Goal: Task Accomplishment & Management: Use online tool/utility

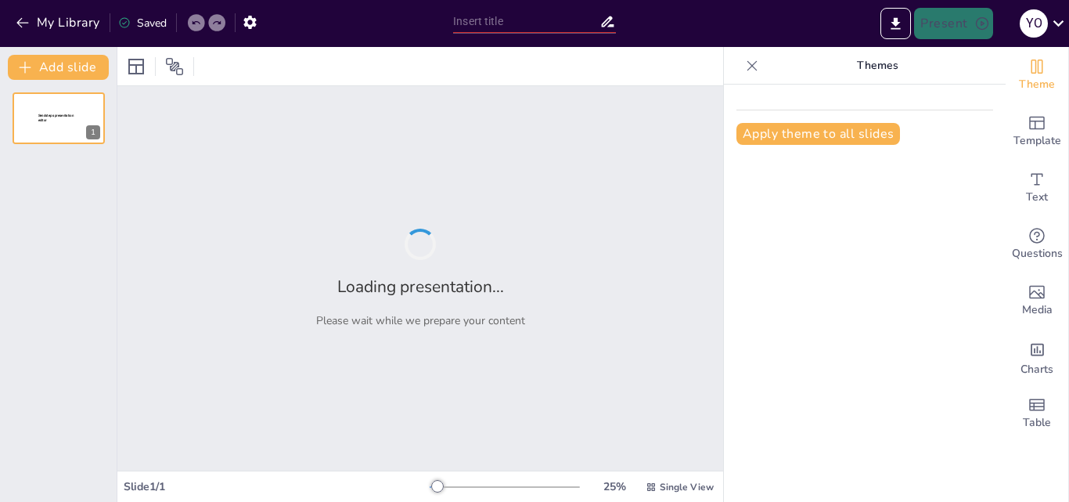
type input "Conclusiones y Recomendaciones para una Investigación Exitosa"
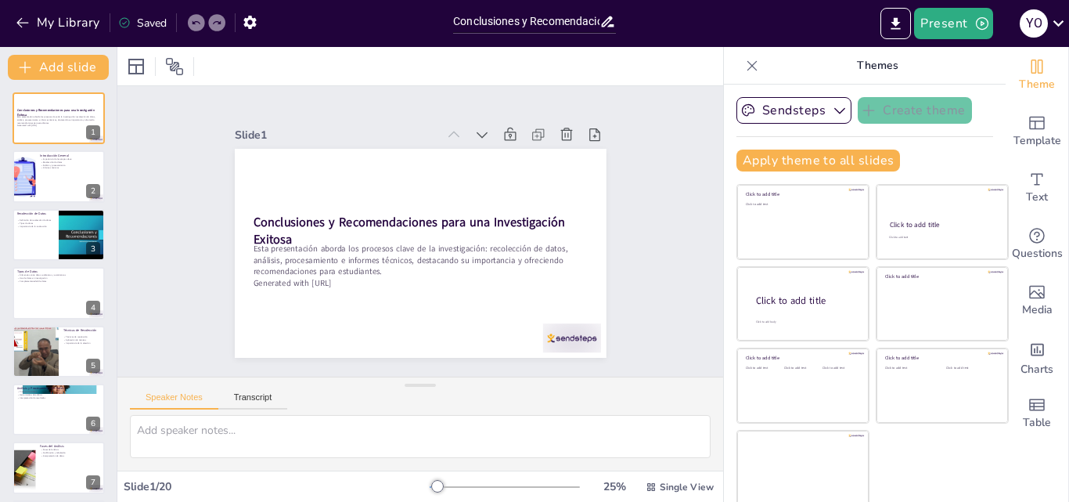
checkbox input "true"
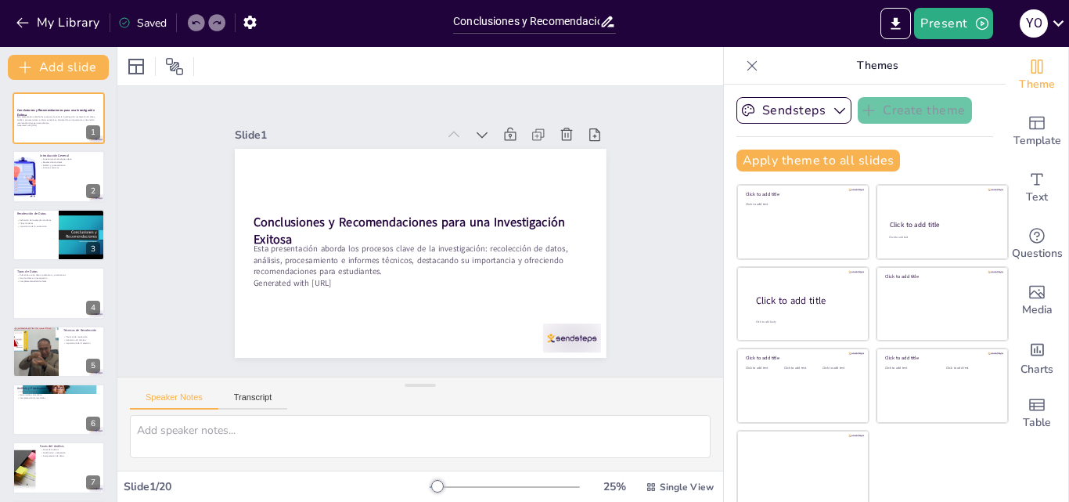
checkbox input "true"
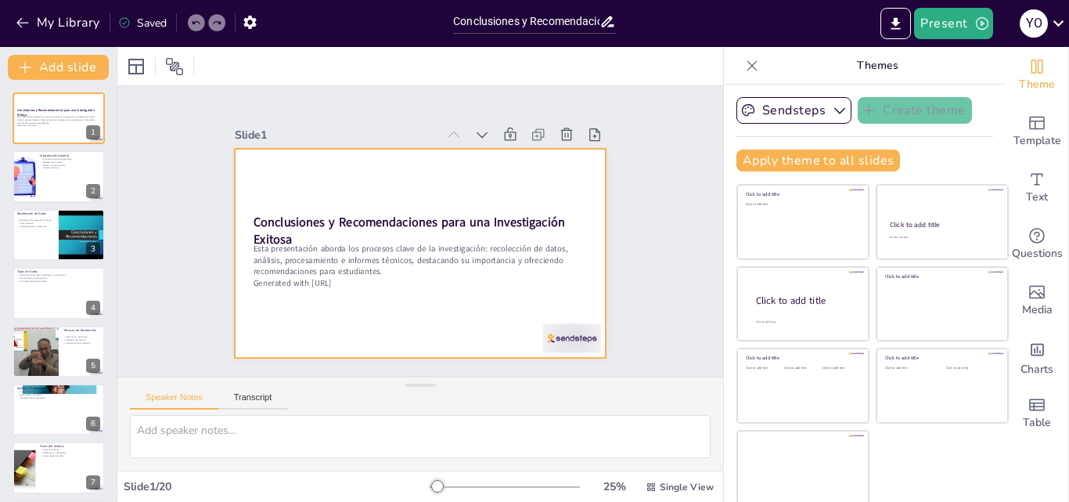
checkbox input "true"
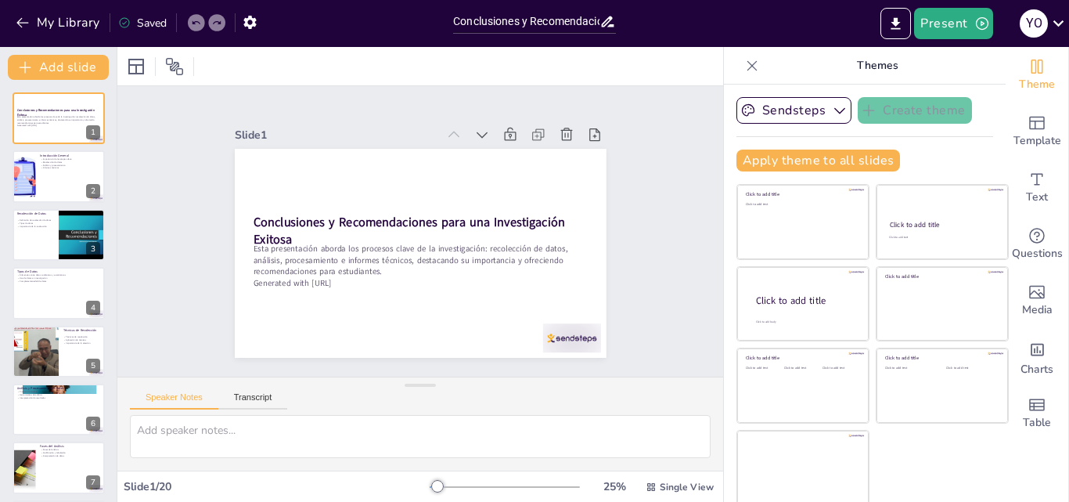
checkbox input "true"
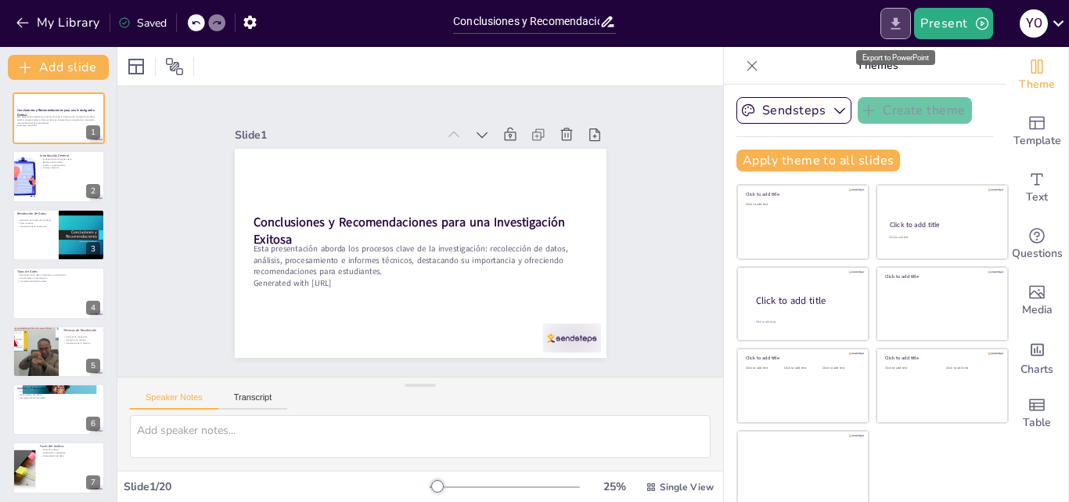
click at [901, 28] on icon "Export to PowerPoint" at bounding box center [895, 23] width 9 height 12
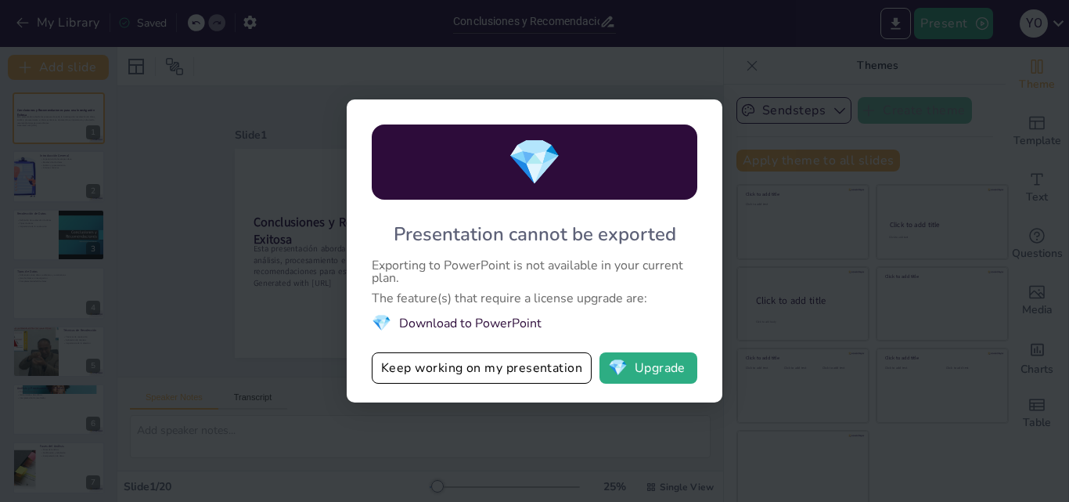
click at [775, 157] on div "💎 Presentation cannot be exported Exporting to PowerPoint is not available in y…" at bounding box center [534, 251] width 1069 height 502
click at [650, 369] on button "💎 Upgrade" at bounding box center [648, 367] width 98 height 31
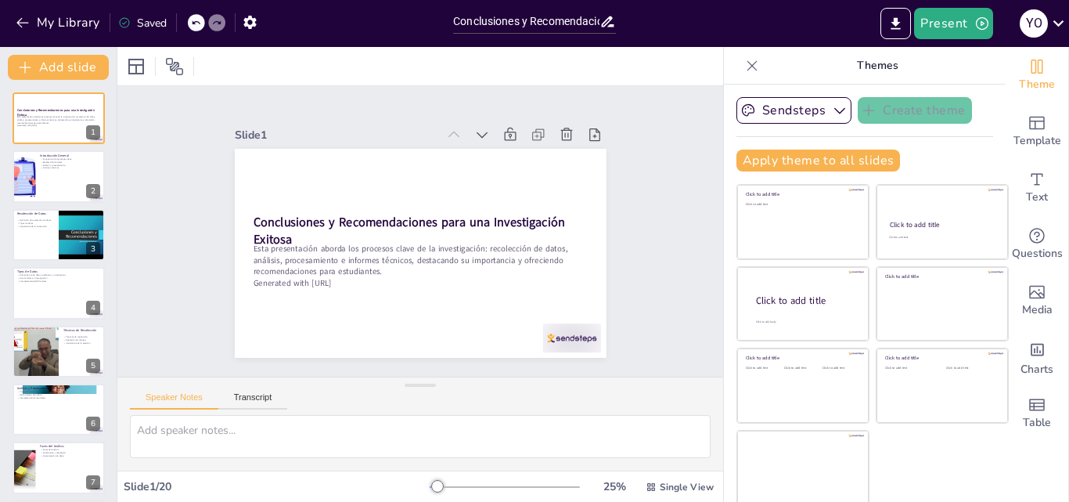
checkbox input "true"
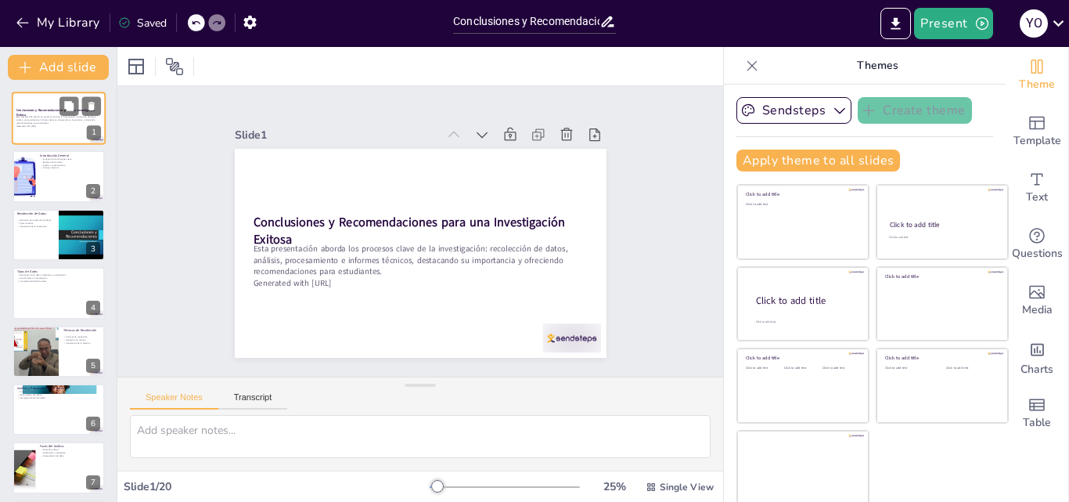
checkbox input "true"
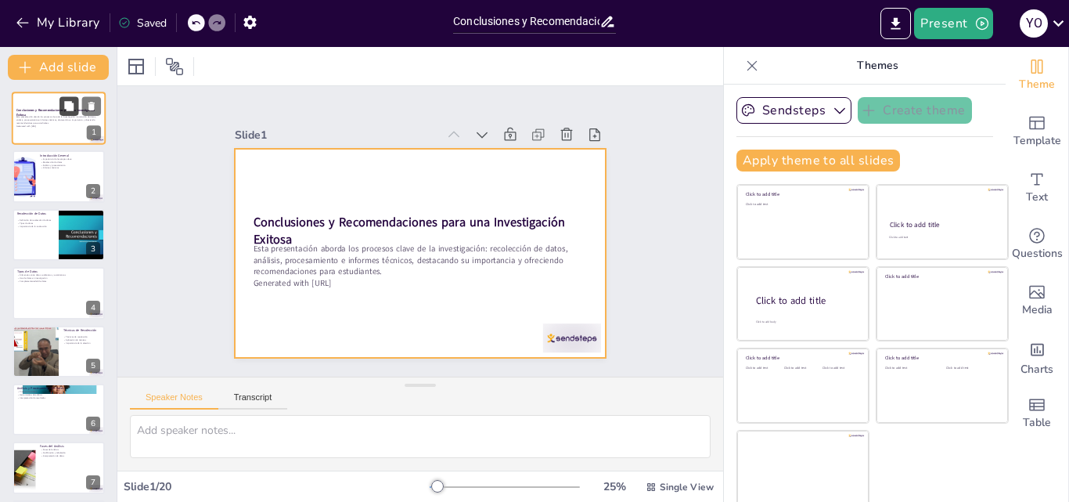
checkbox input "true"
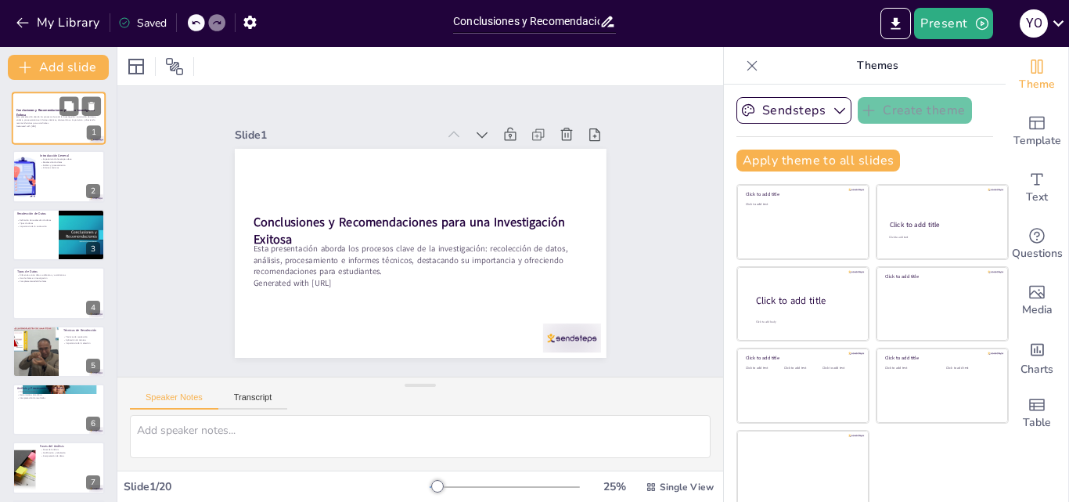
checkbox input "true"
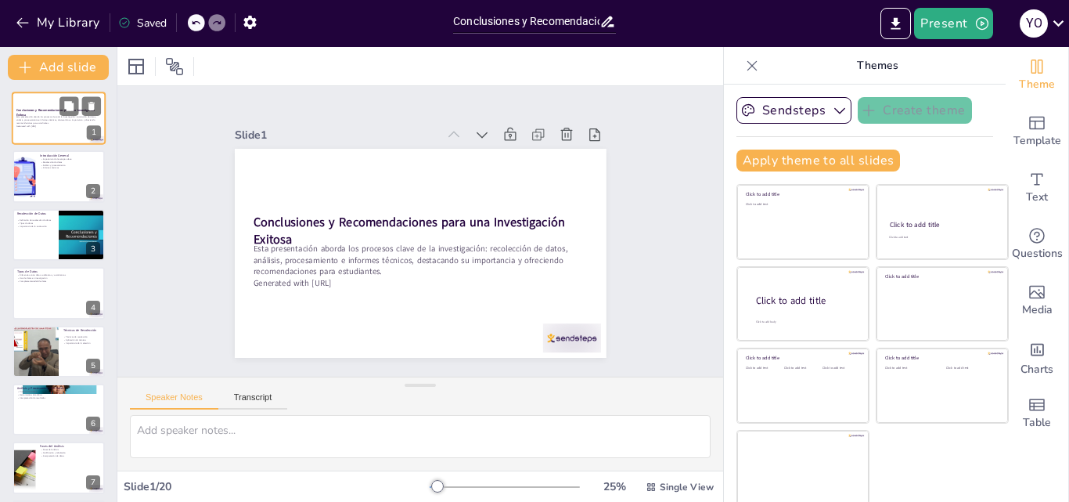
checkbox input "true"
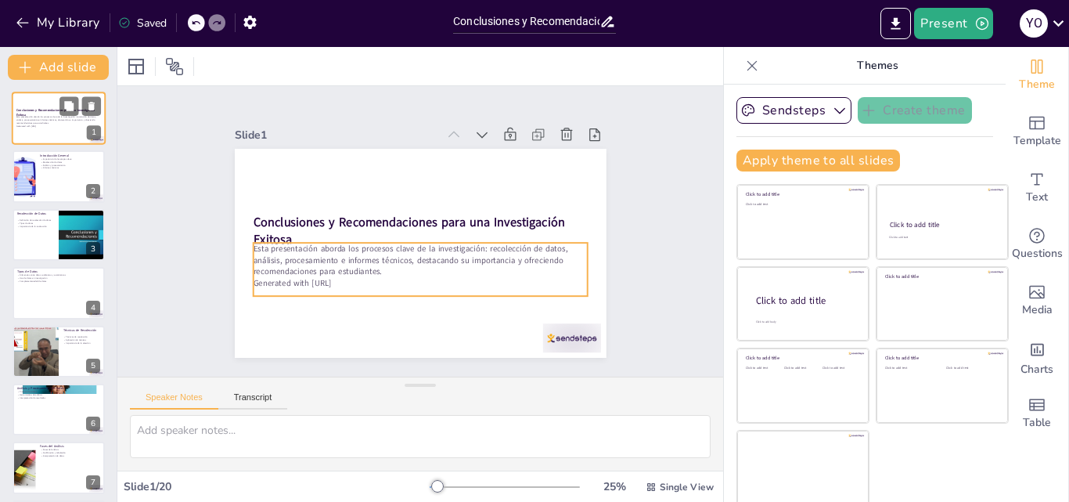
checkbox input "true"
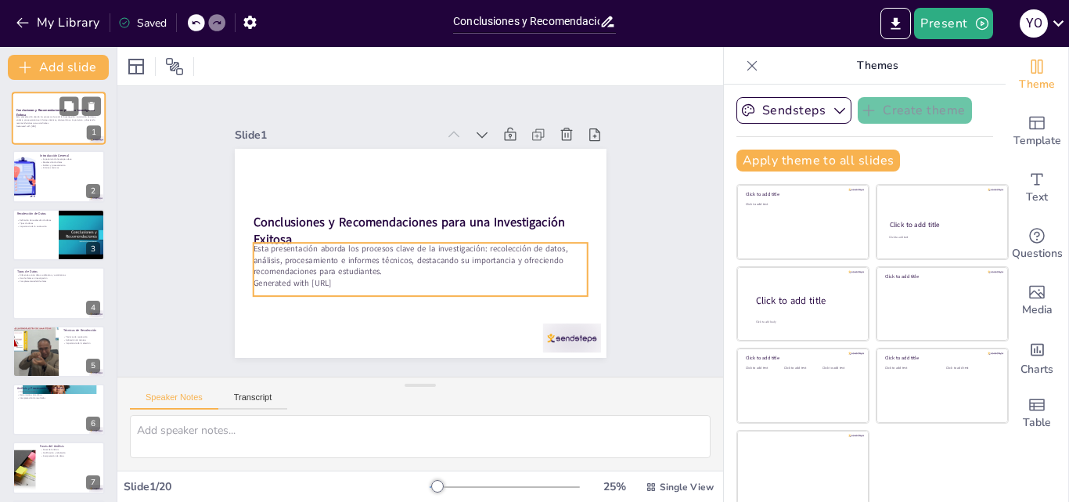
click at [50, 124] on p "Generated with [URL]" at bounding box center [58, 125] width 84 height 3
checkbox input "true"
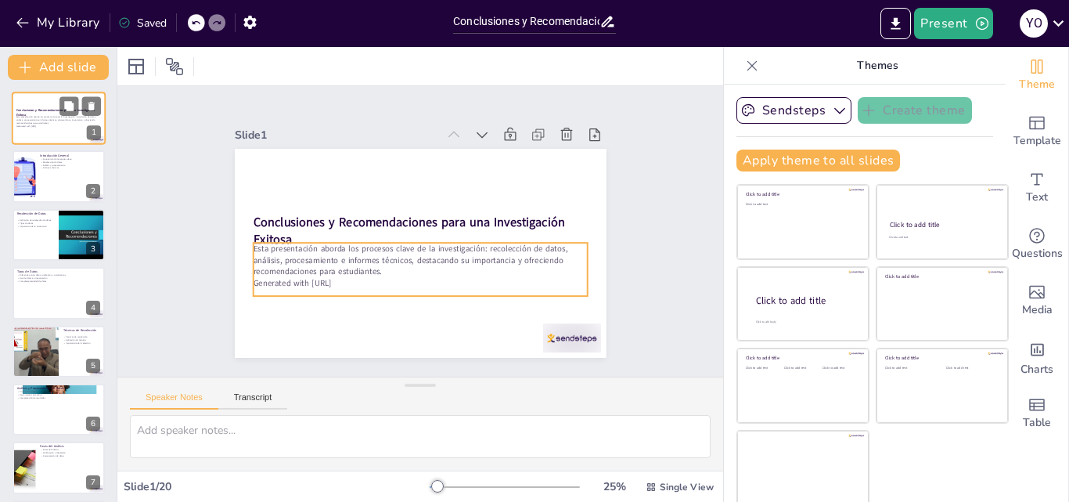
checkbox input "true"
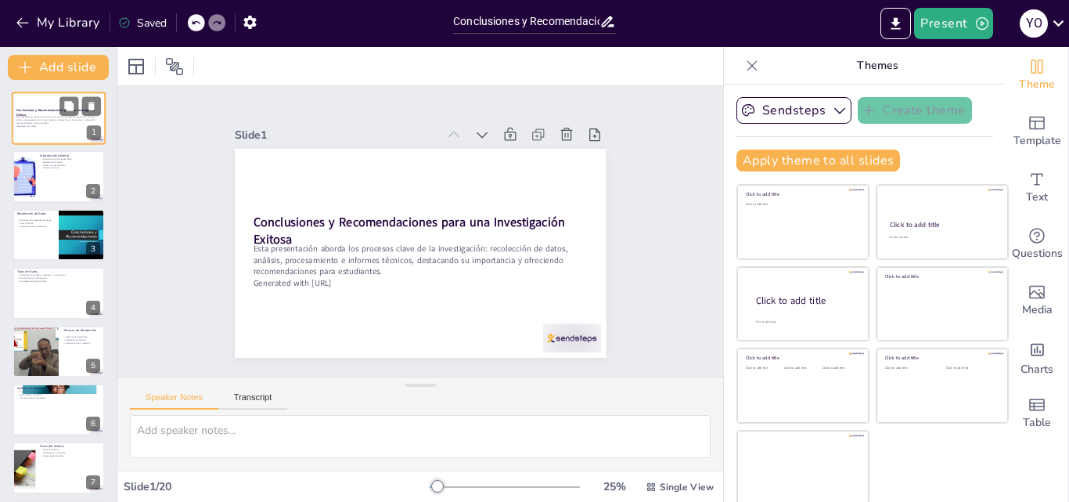
scroll to position [31, 0]
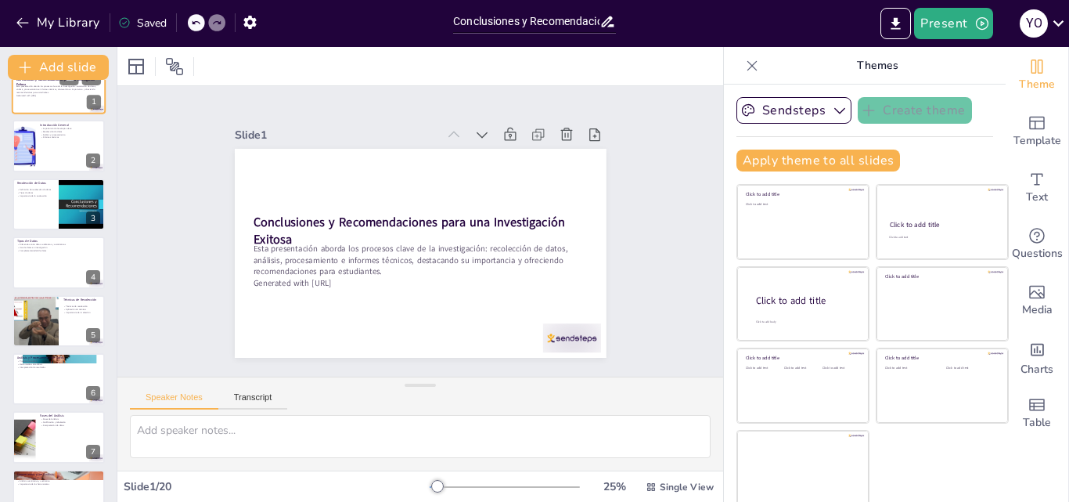
checkbox input "true"
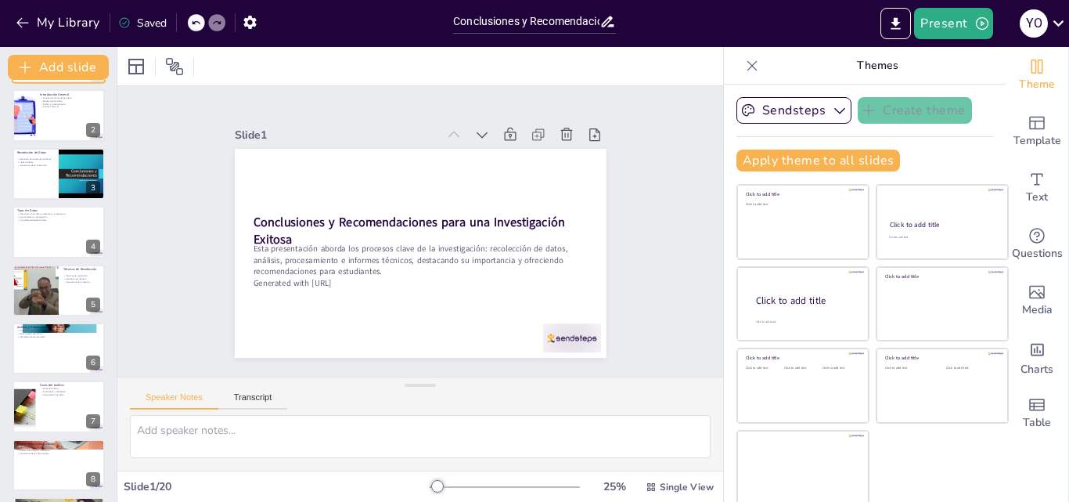
checkbox input "true"
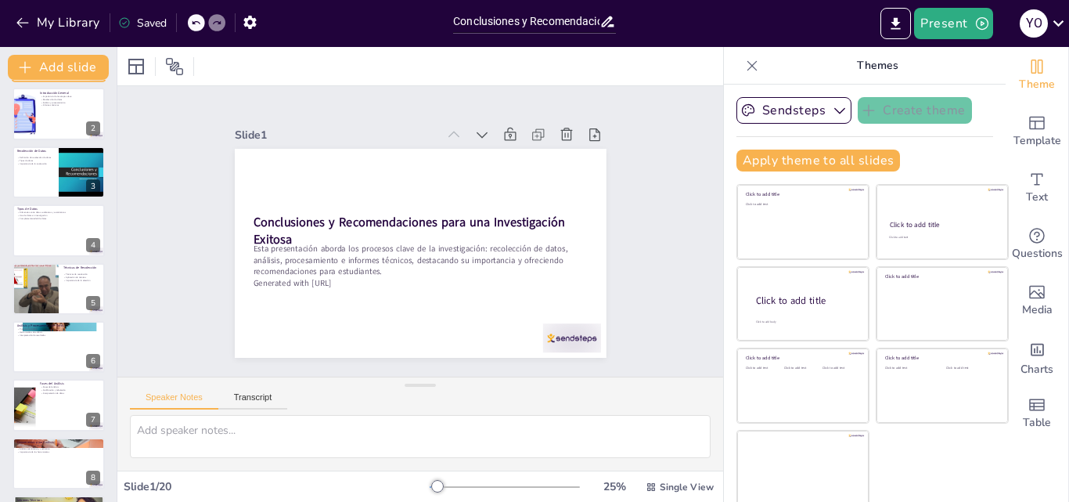
checkbox input "true"
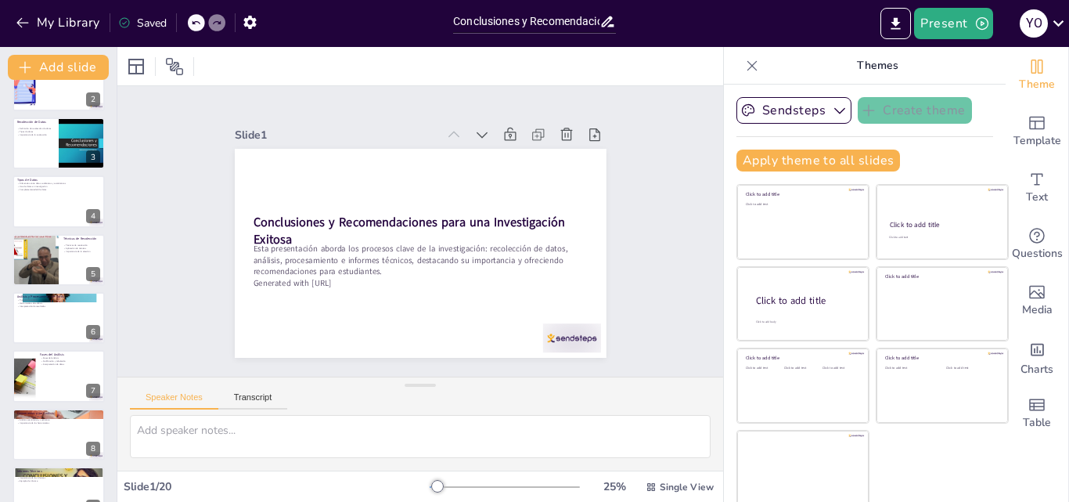
checkbox input "true"
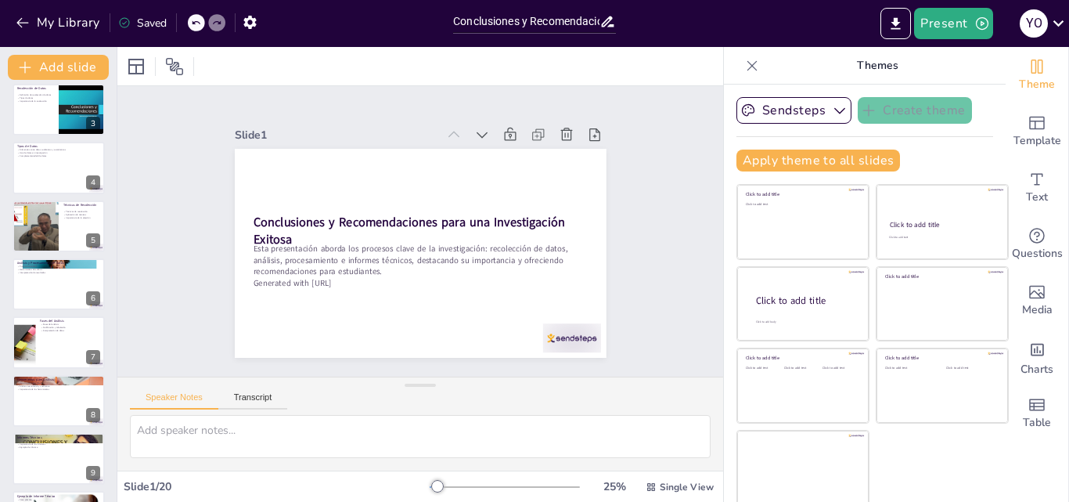
checkbox input "true"
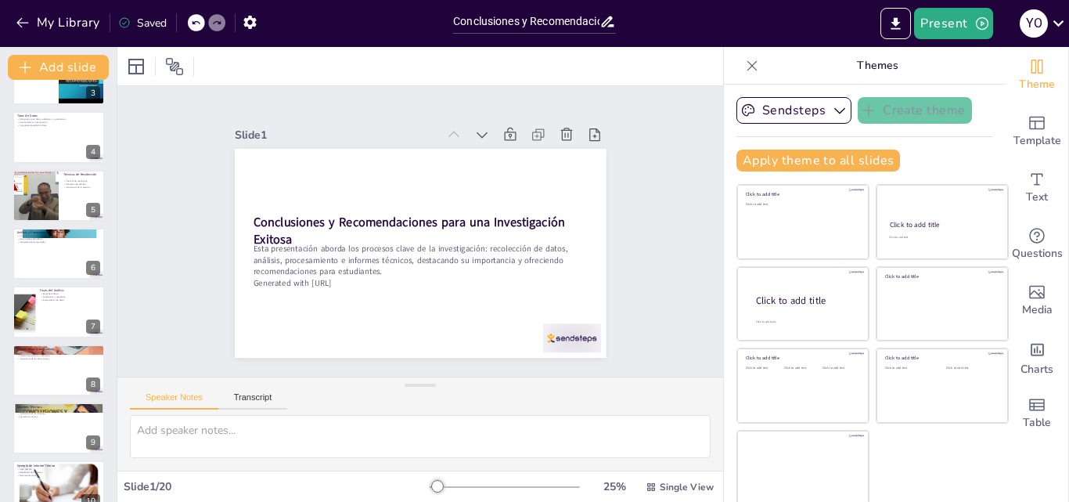
checkbox input "true"
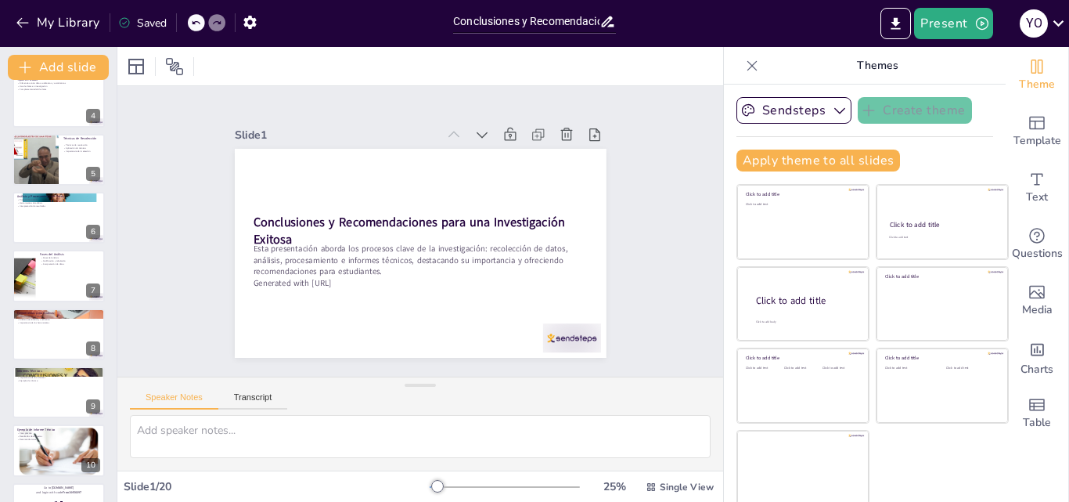
checkbox input "true"
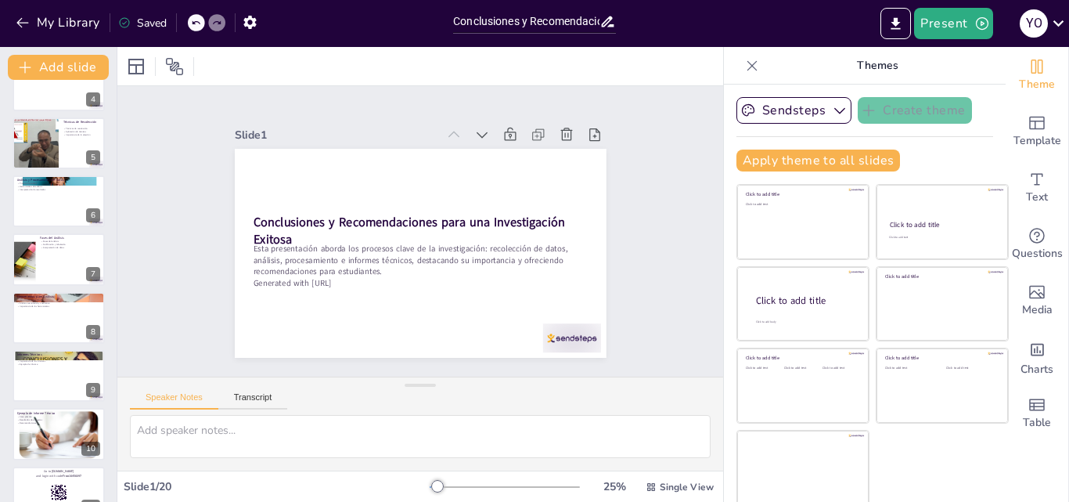
checkbox input "true"
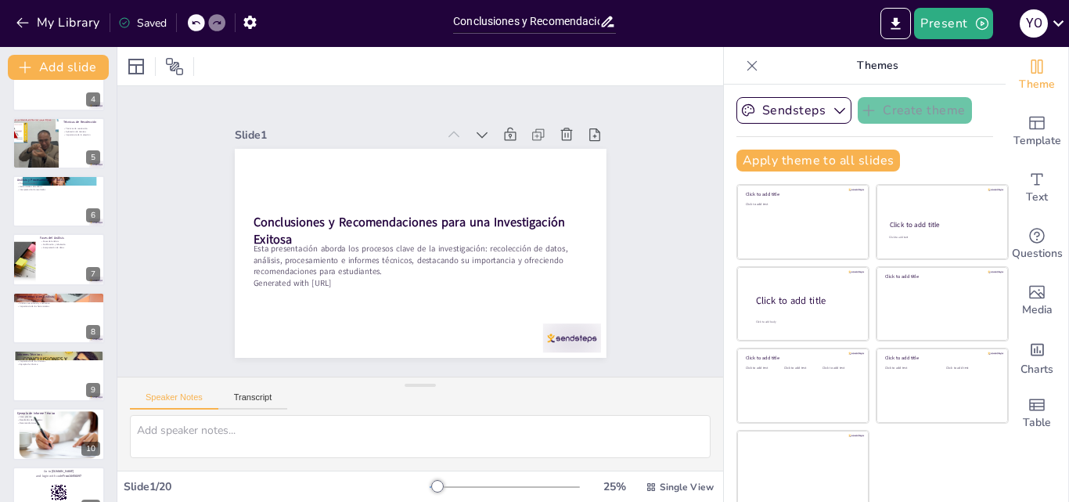
checkbox input "true"
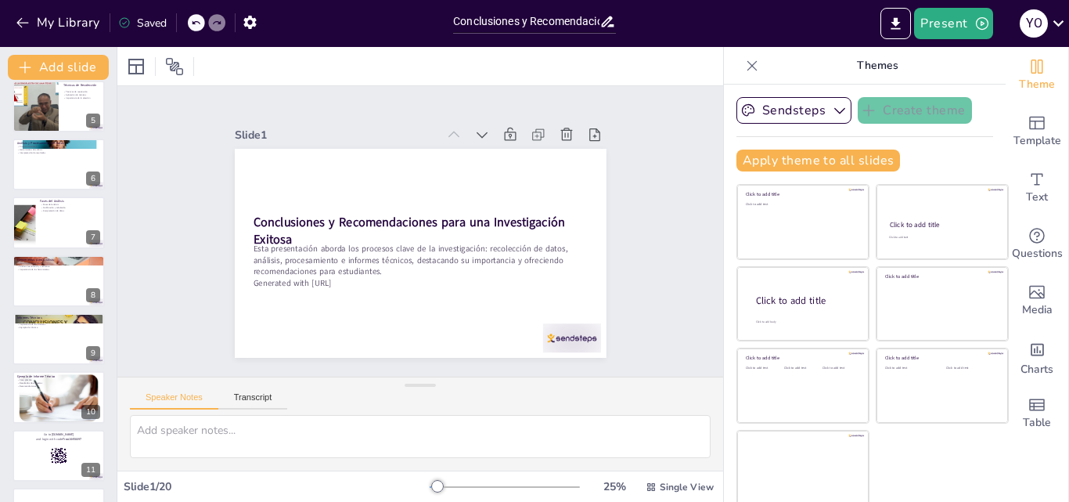
checkbox input "true"
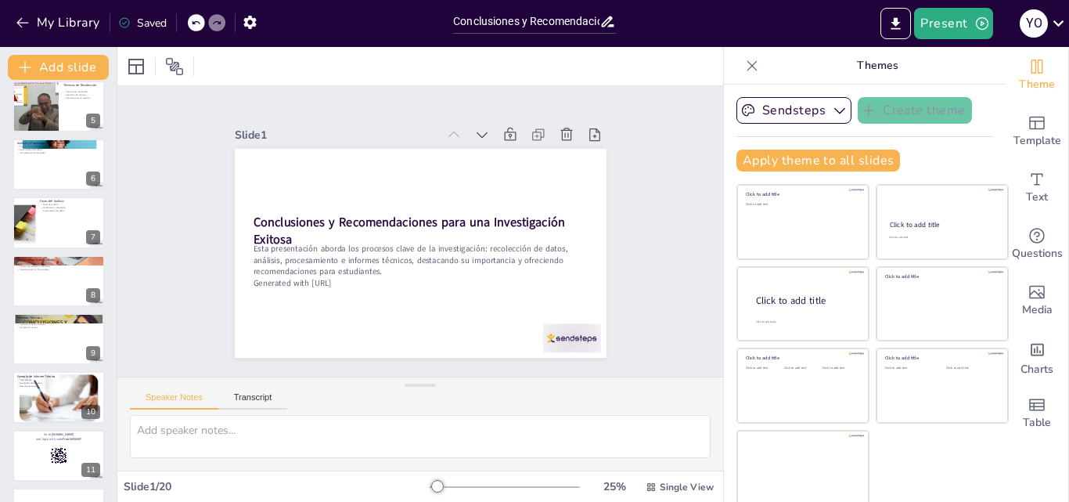
scroll to position [282, 0]
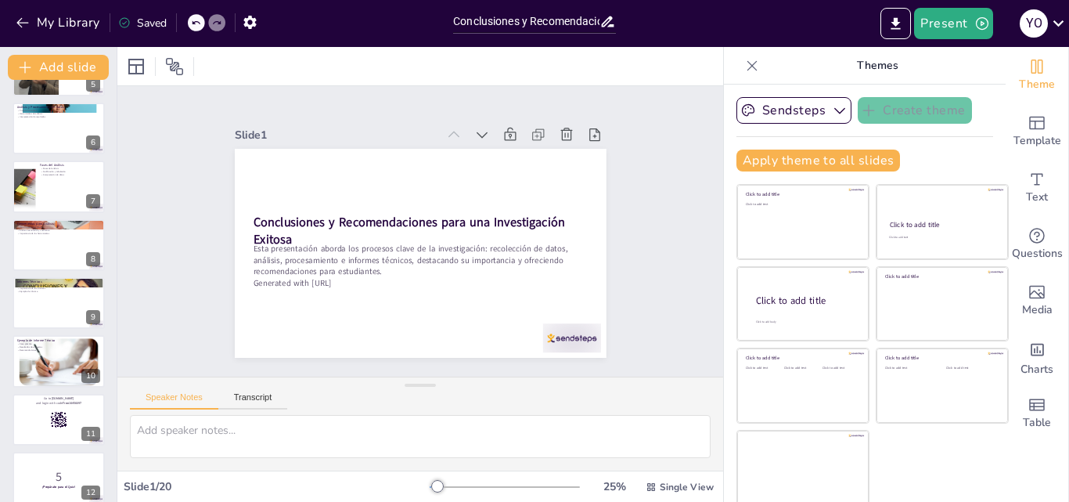
checkbox input "true"
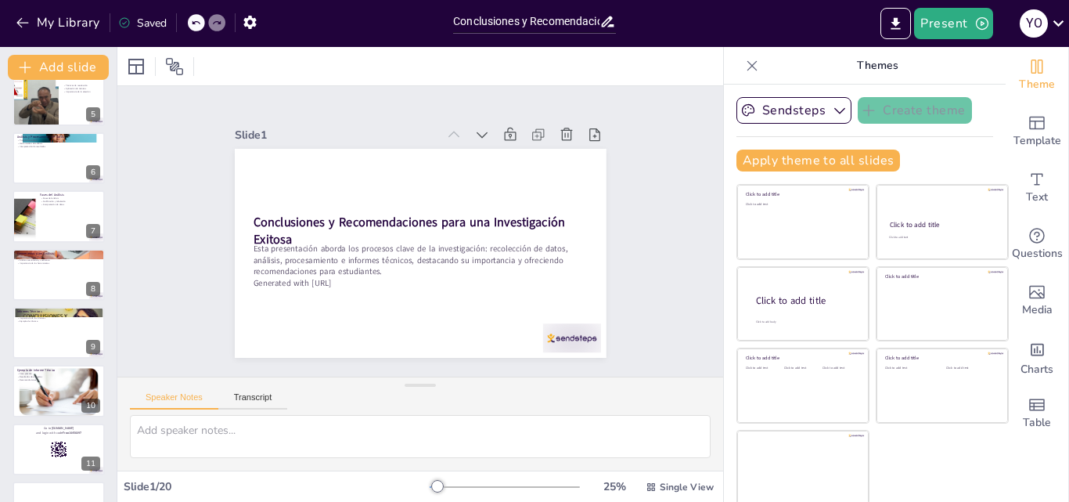
checkbox input "true"
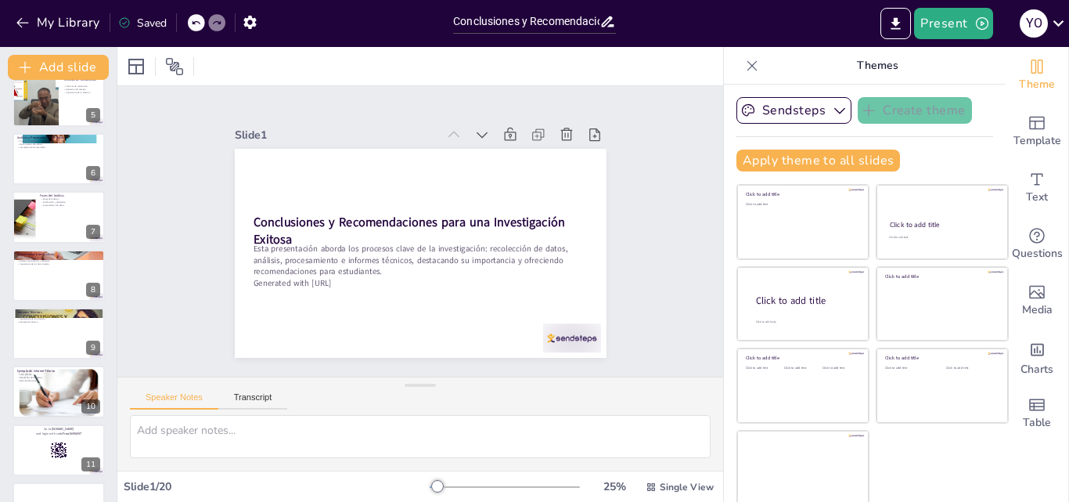
scroll to position [90, 0]
checkbox input "true"
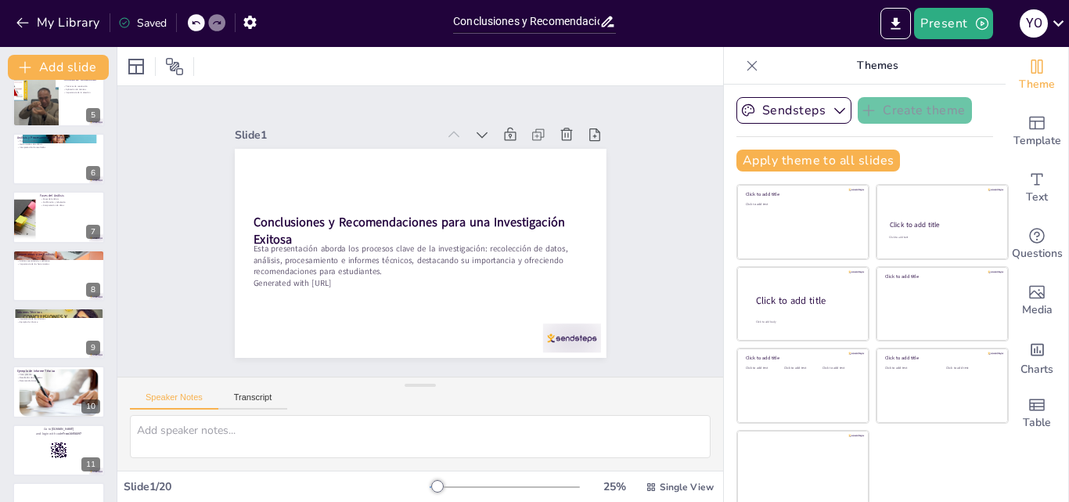
checkbox input "true"
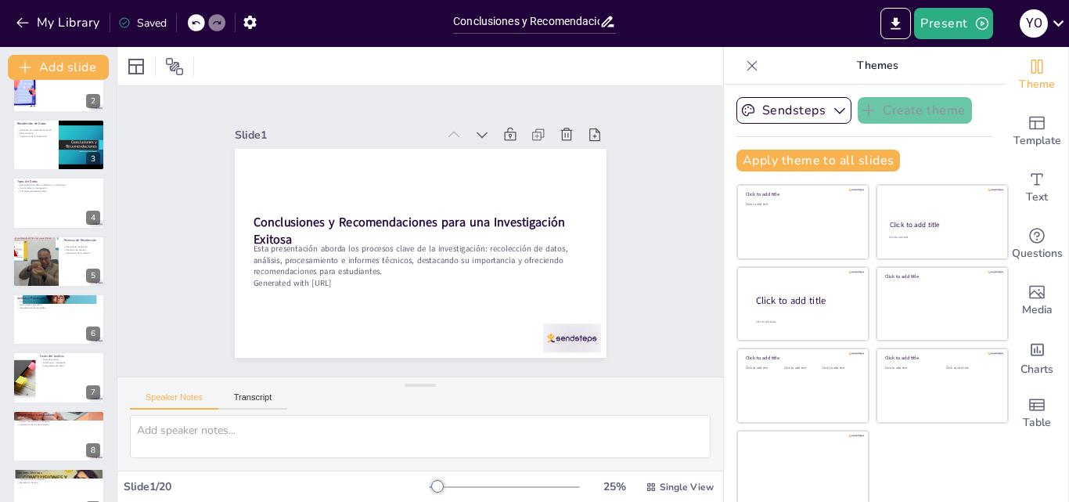
checkbox input "true"
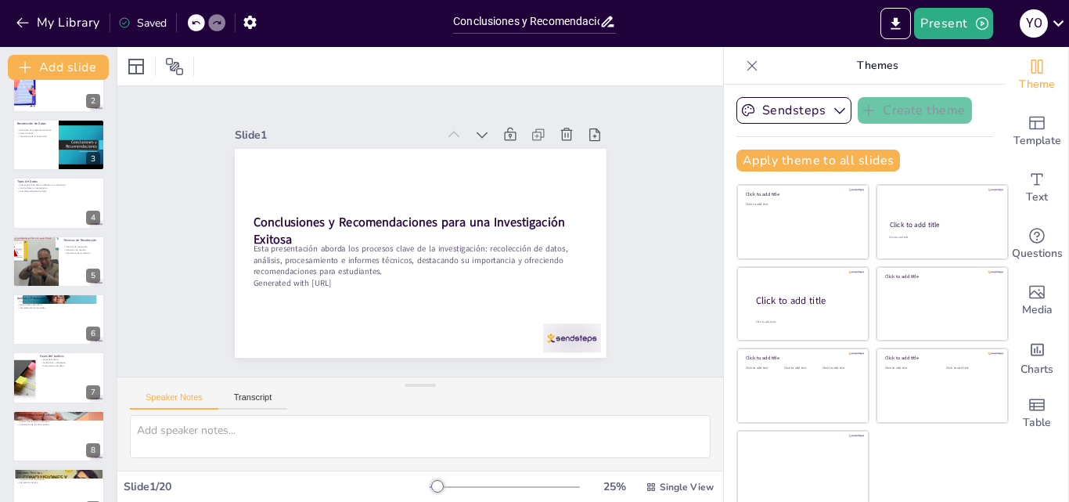
checkbox input "true"
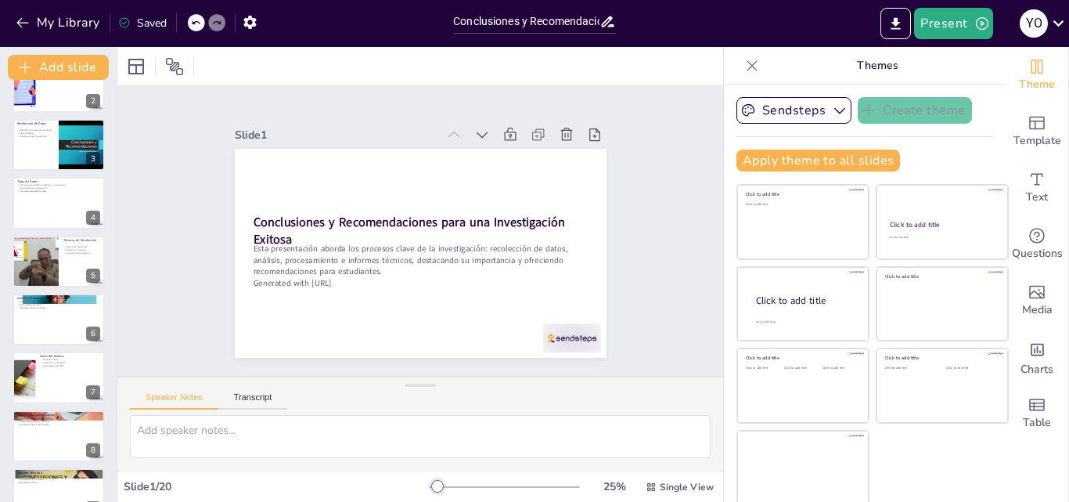
checkbox input "true"
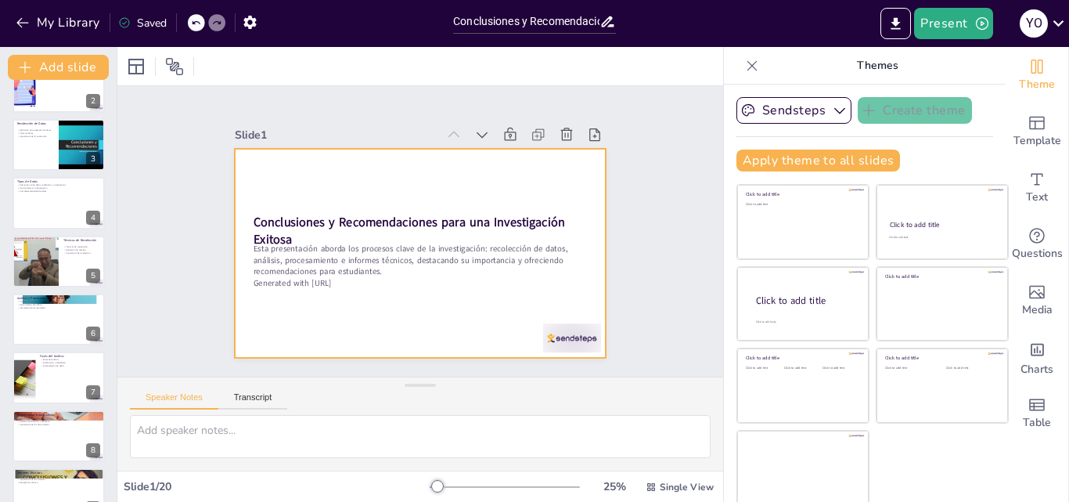
checkbox input "true"
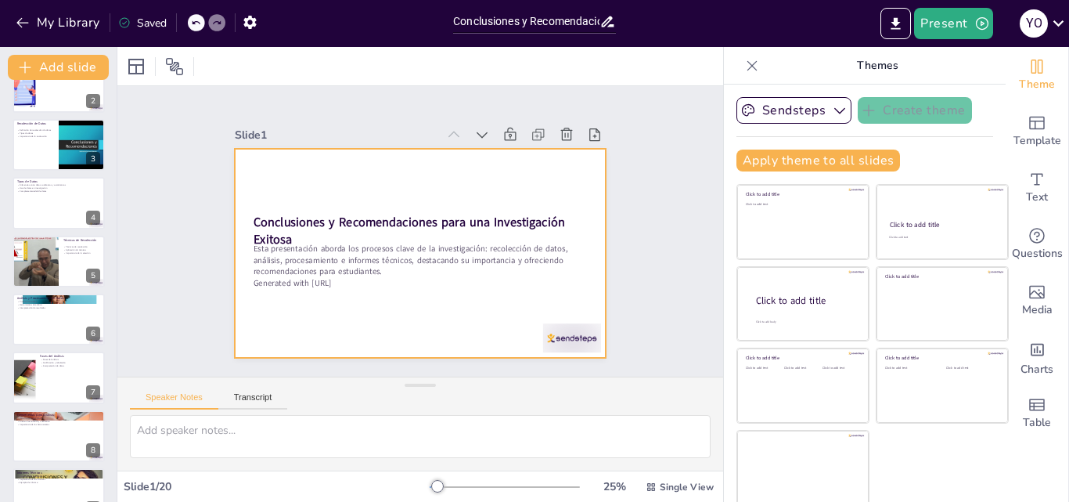
checkbox input "true"
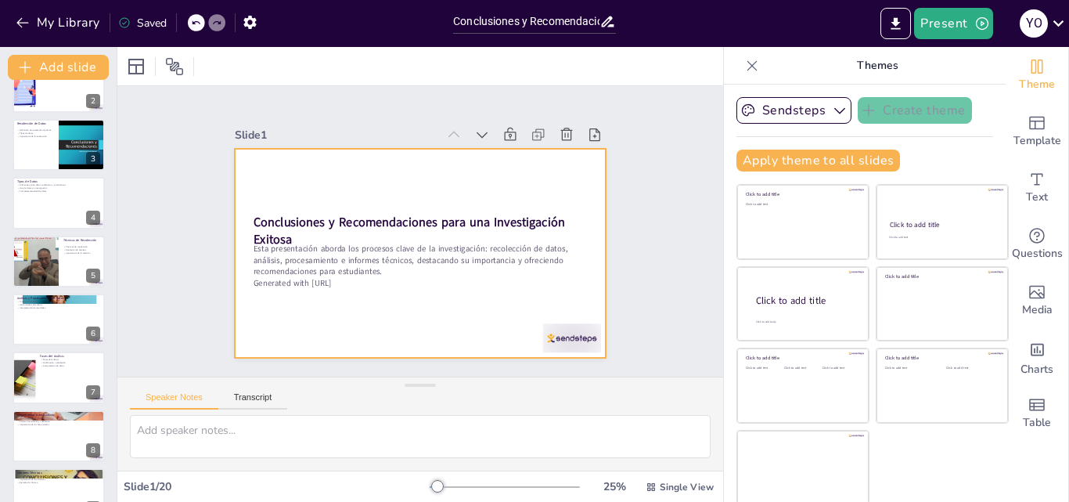
scroll to position [0, 0]
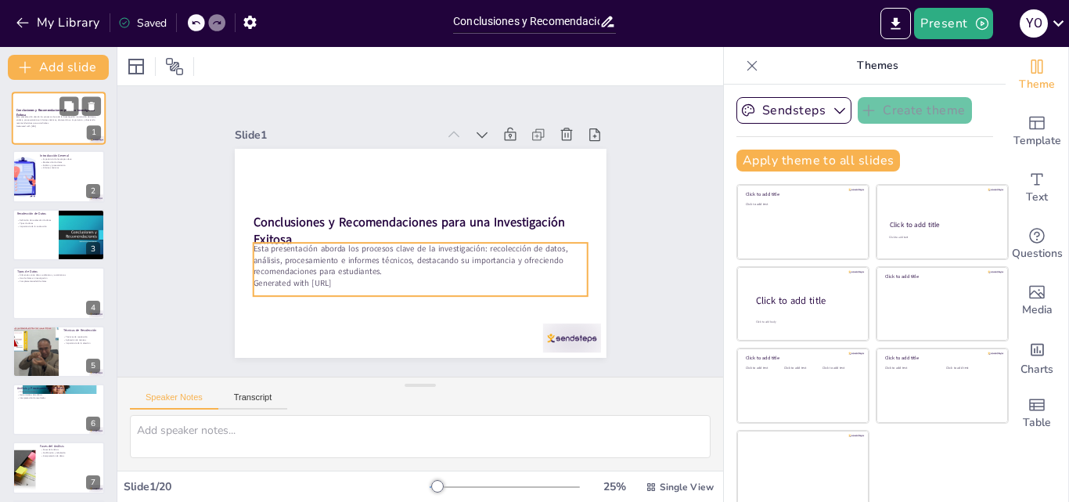
checkbox input "true"
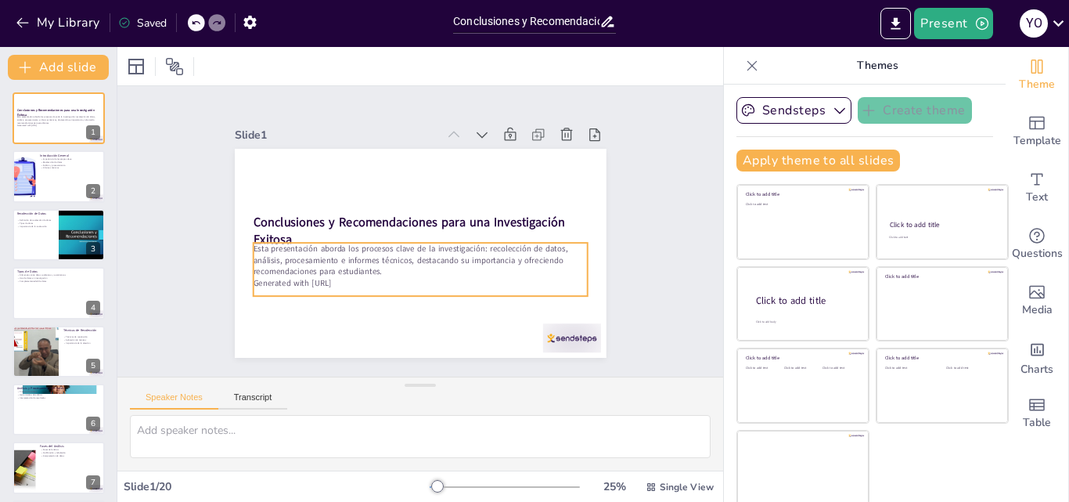
checkbox input "true"
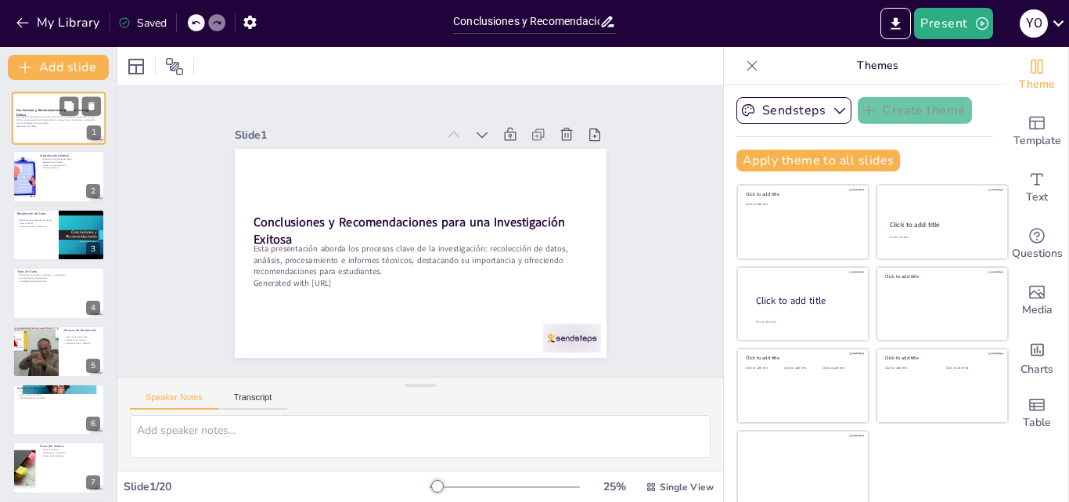
checkbox input "true"
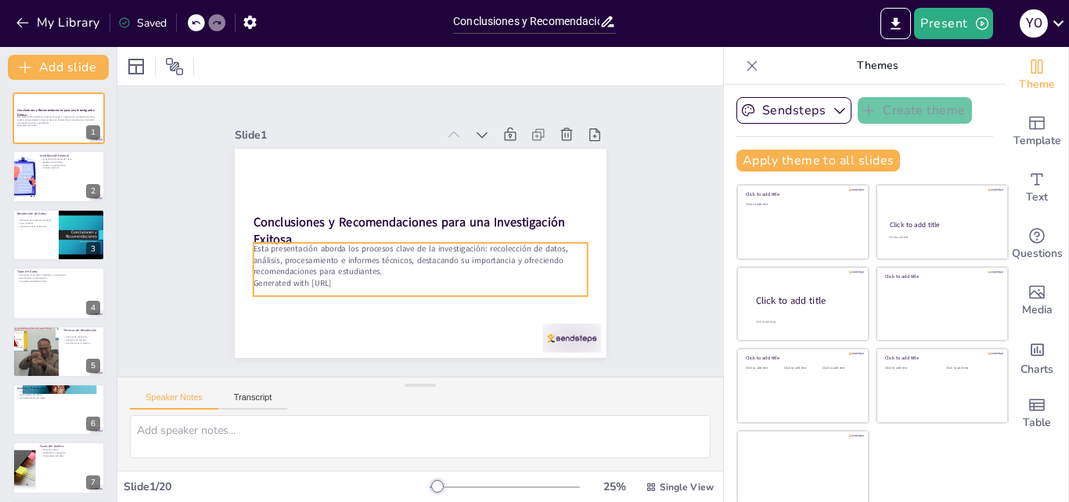
checkbox input "true"
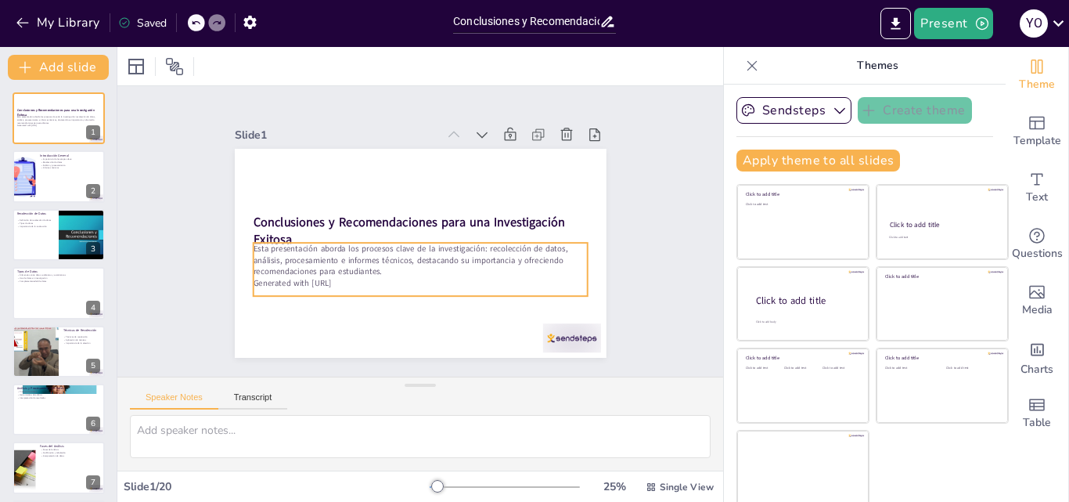
checkbox input "true"
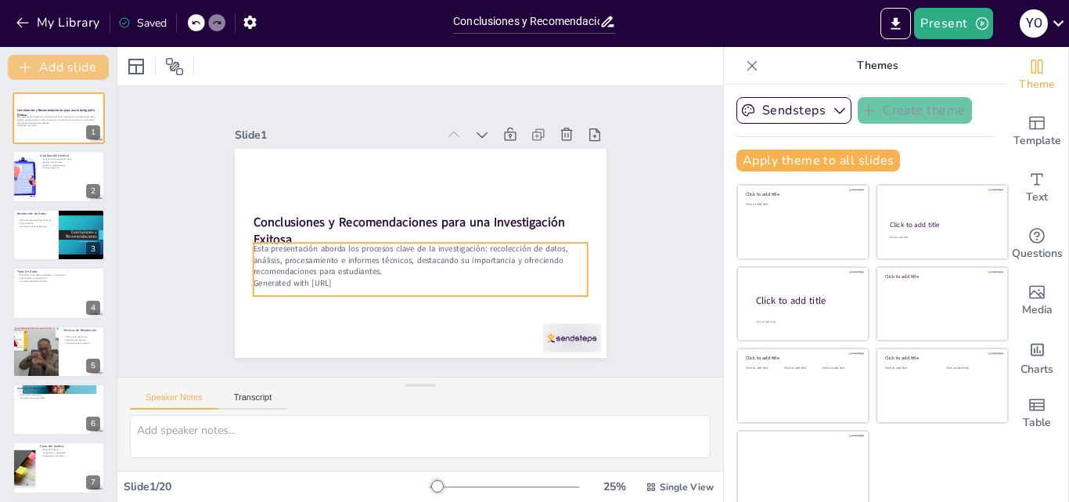
checkbox input "true"
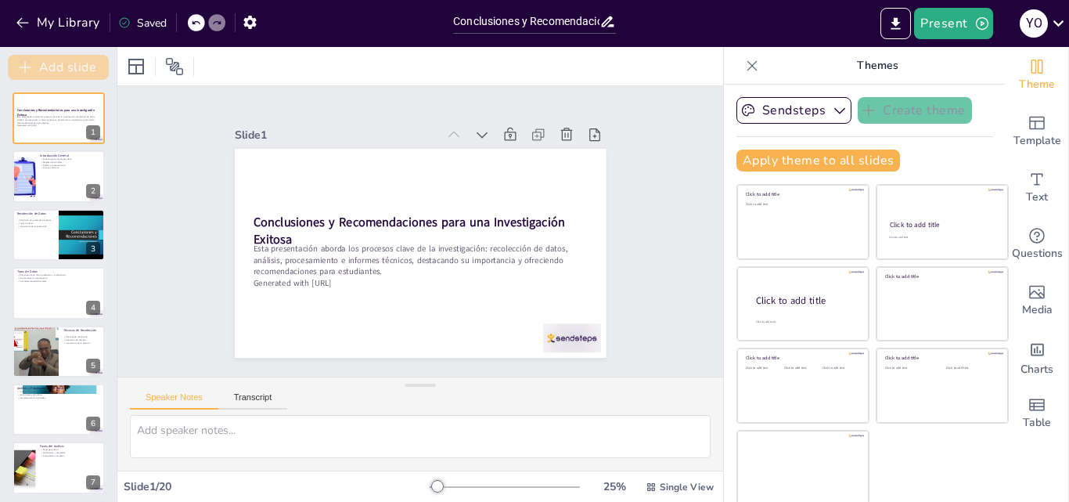
click at [54, 66] on button "Add slide" at bounding box center [58, 67] width 101 height 25
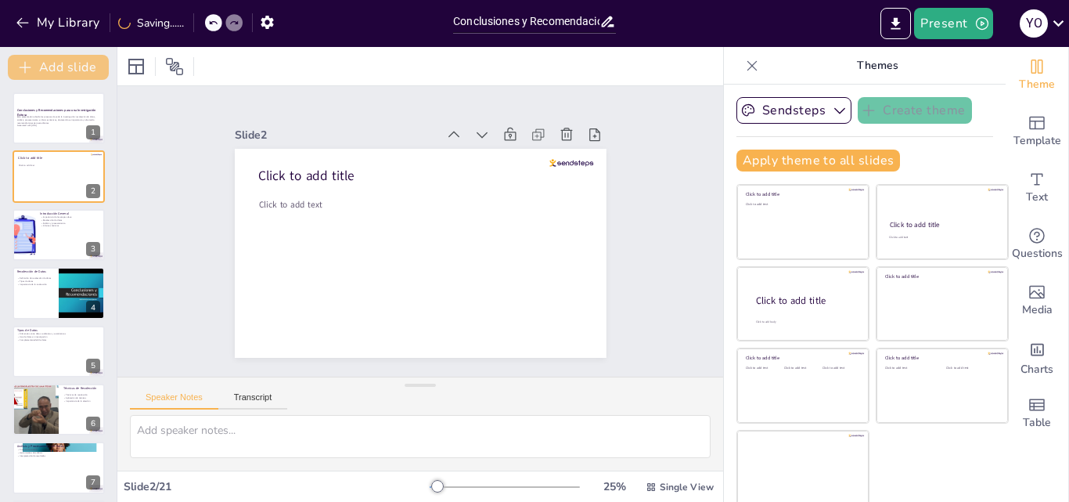
checkbox input "true"
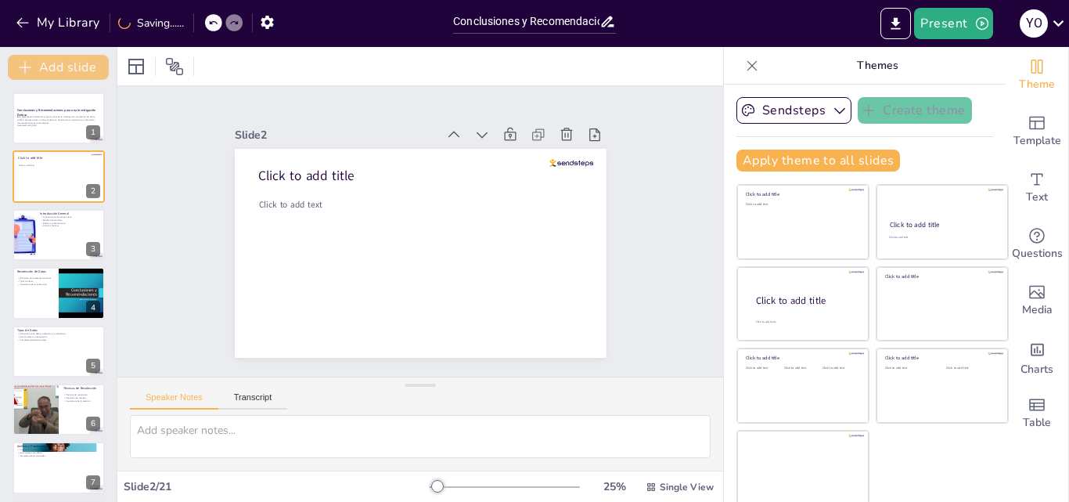
checkbox input "true"
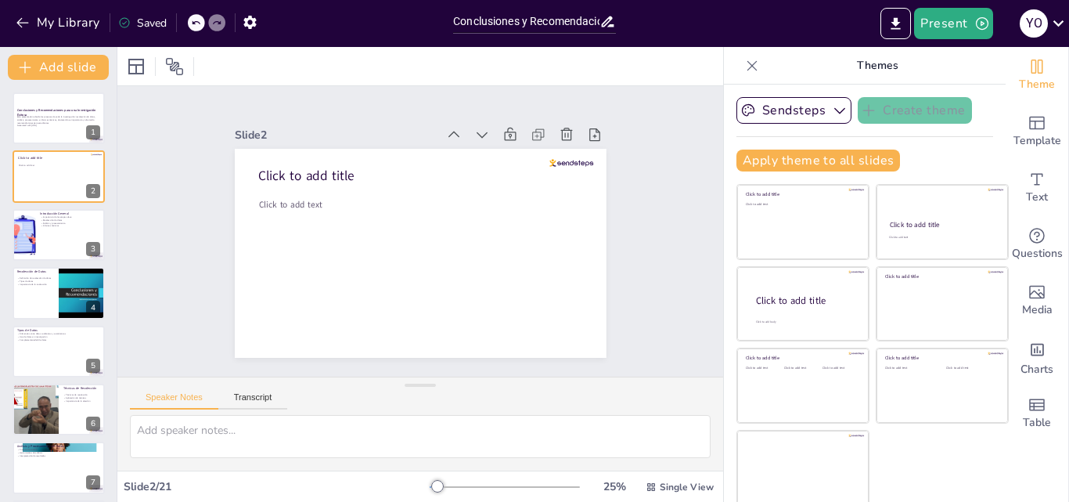
checkbox input "true"
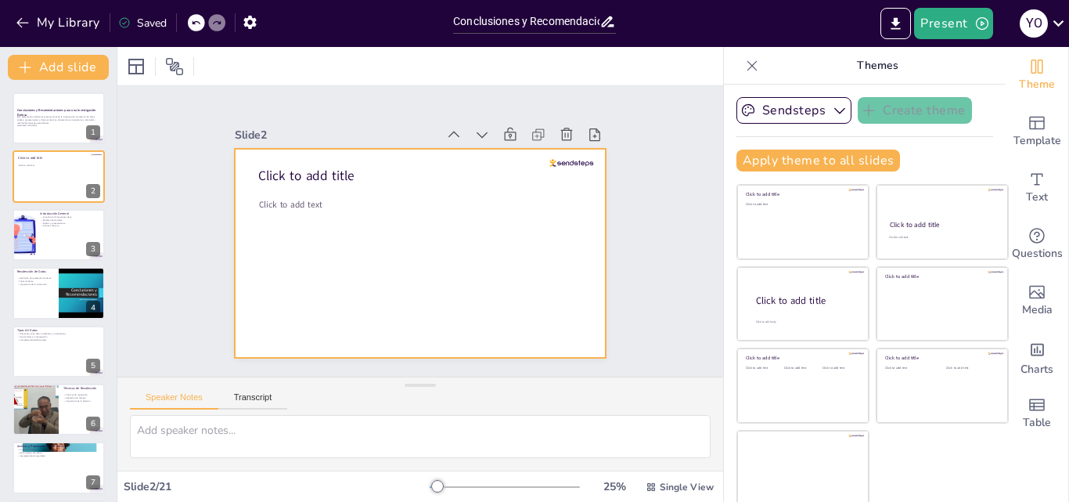
checkbox input "true"
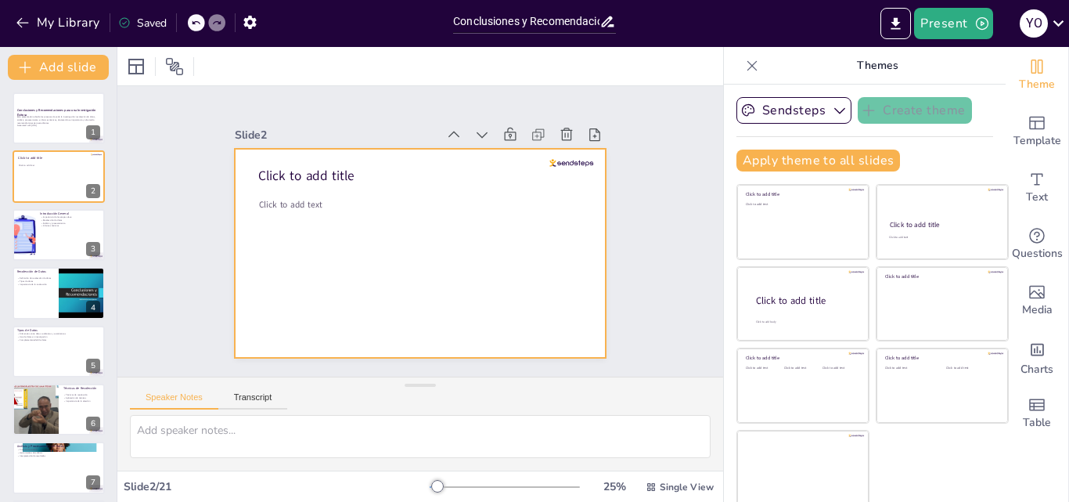
checkbox input "true"
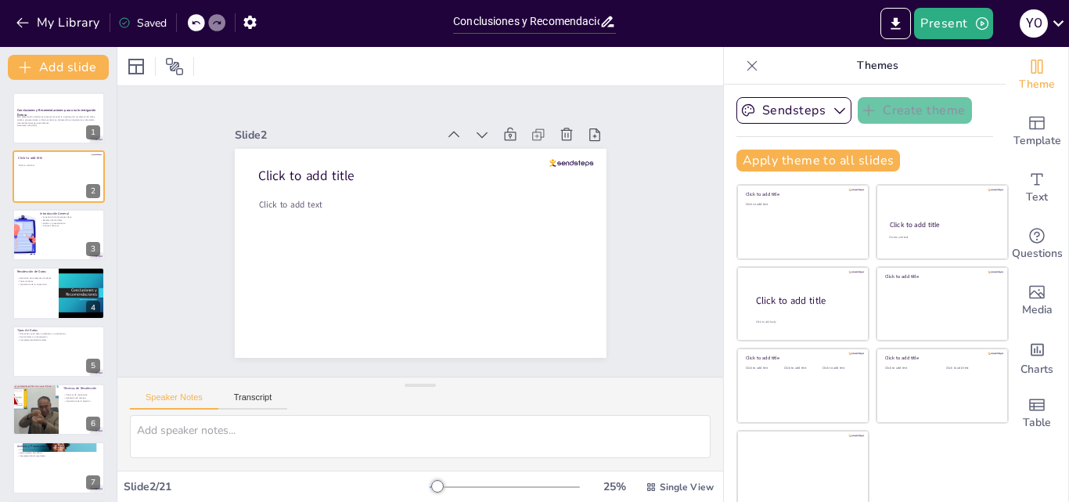
click at [668, 238] on div "Slide 1 Conclusiones y Recomendaciones para una Investigación Exitosa Esta pres…" at bounding box center [420, 231] width 670 height 554
click at [27, 240] on div at bounding box center [23, 234] width 53 height 53
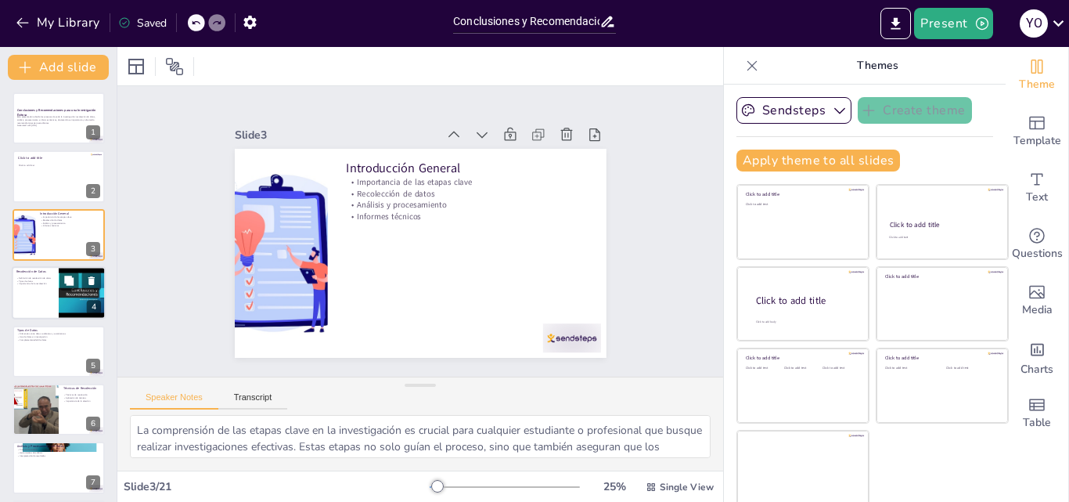
click at [56, 288] on div at bounding box center [59, 292] width 94 height 53
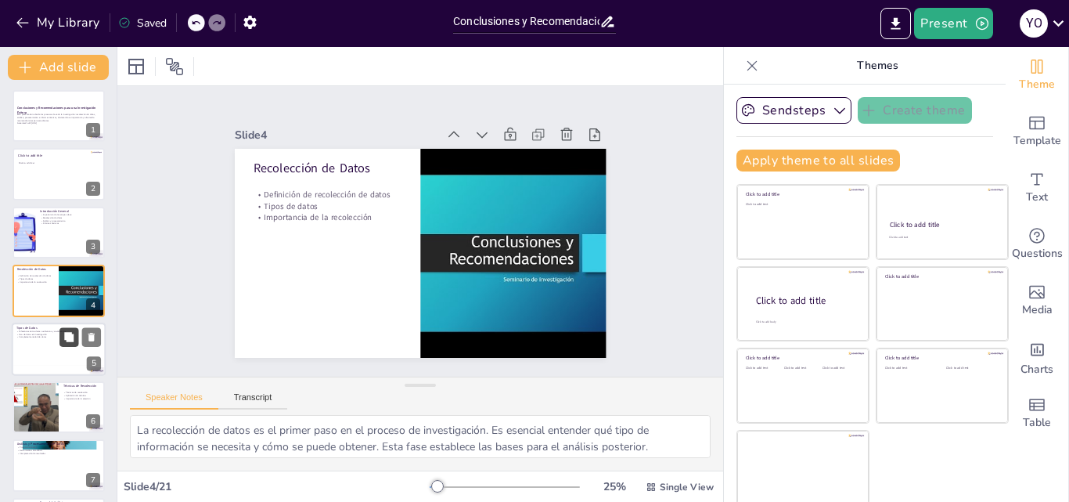
click at [64, 343] on button at bounding box center [68, 336] width 19 height 19
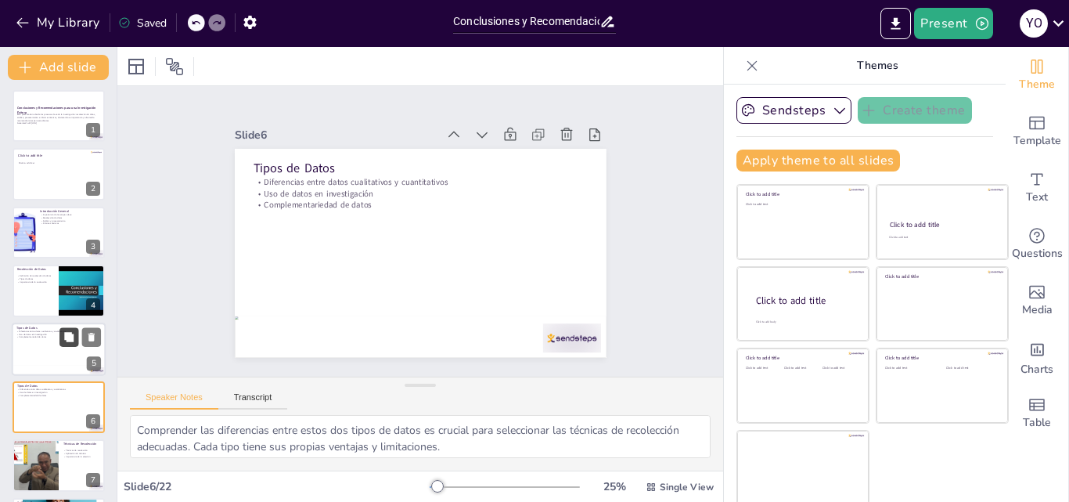
scroll to position [119, 0]
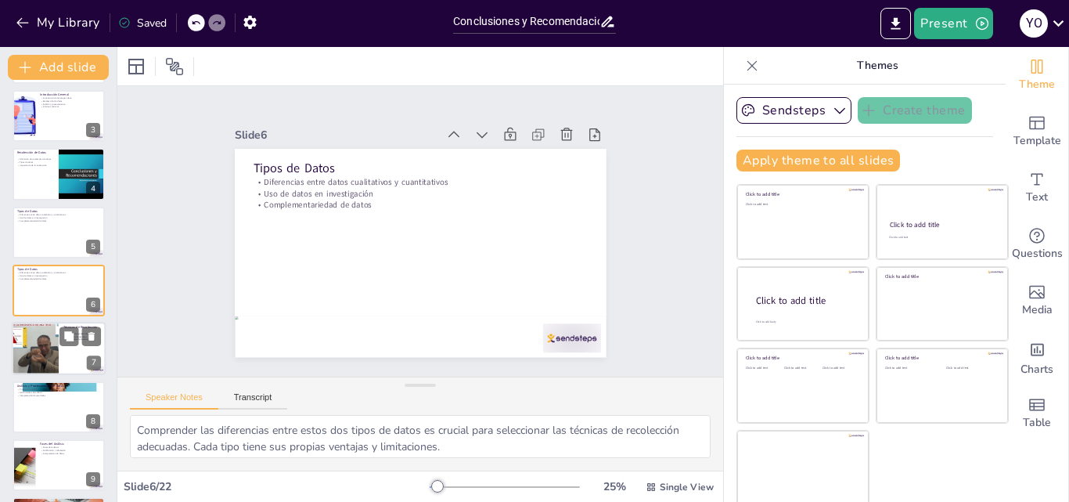
click at [53, 367] on div at bounding box center [35, 348] width 94 height 53
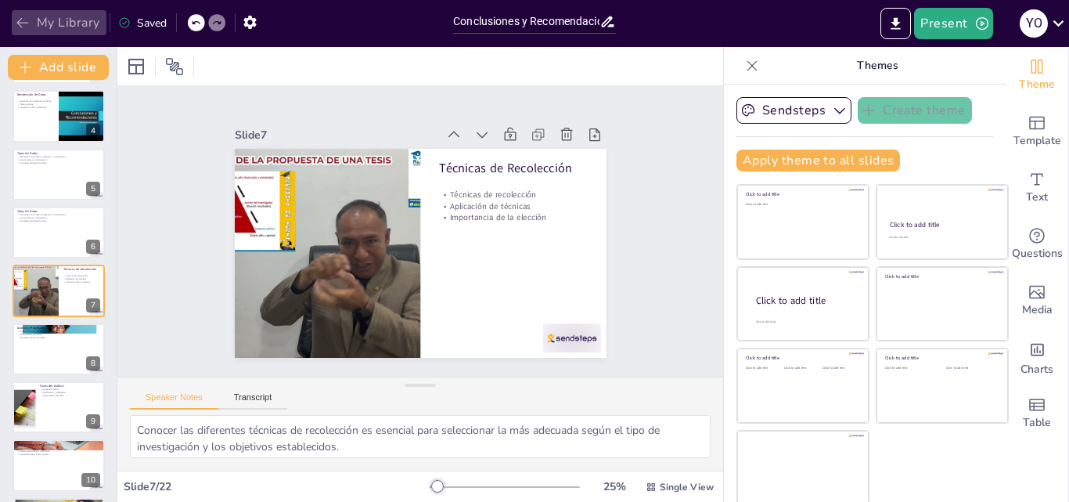
click at [74, 26] on button "My Library" at bounding box center [59, 22] width 95 height 25
